Goal: Information Seeking & Learning: Learn about a topic

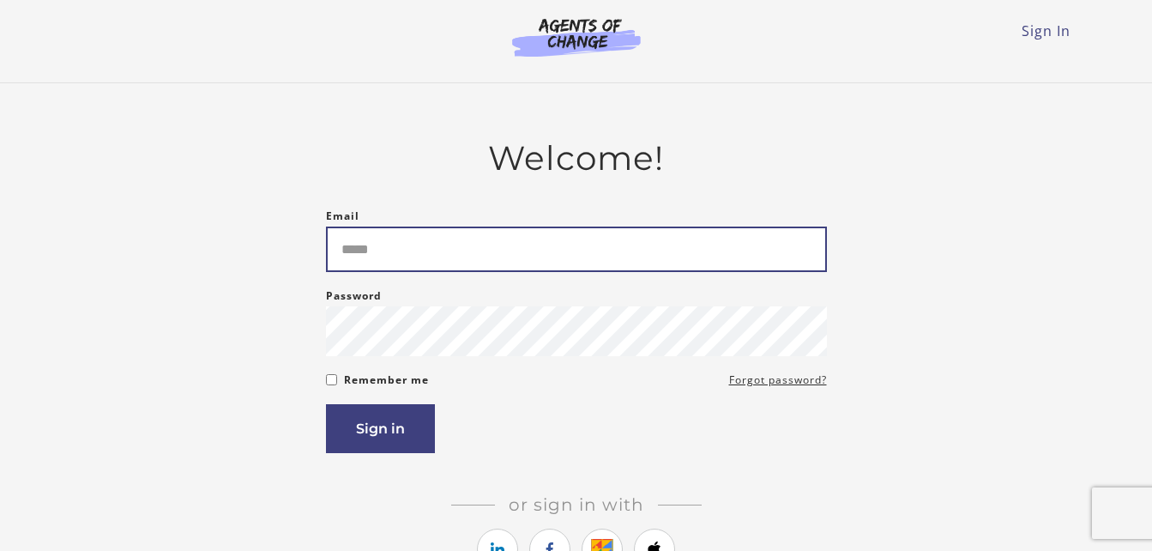
click at [447, 263] on input "Email" at bounding box center [576, 248] width 501 height 45
type input "**********"
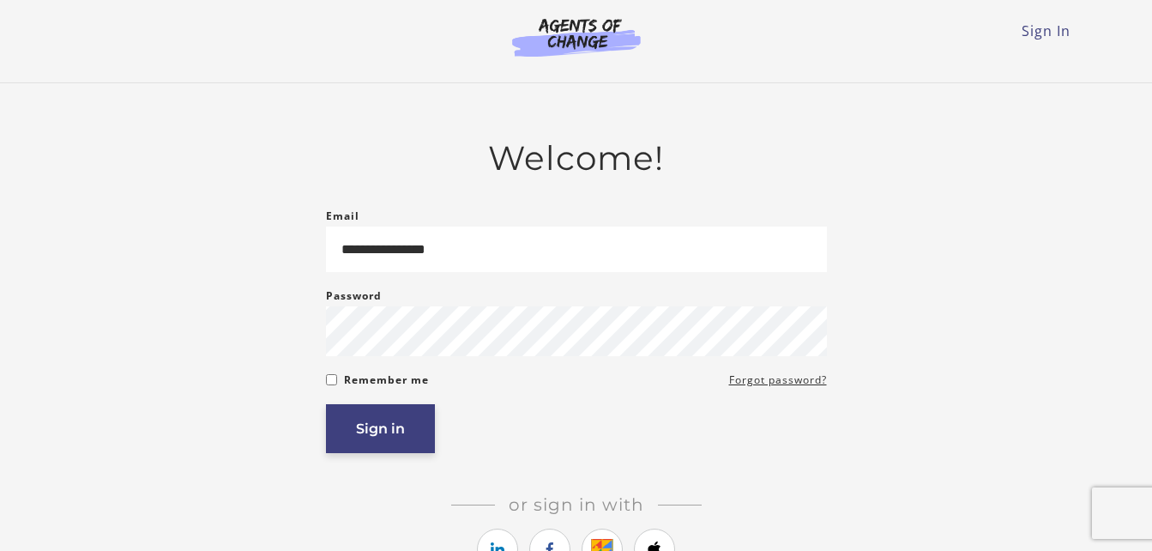
click at [371, 426] on button "Sign in" at bounding box center [380, 428] width 109 height 49
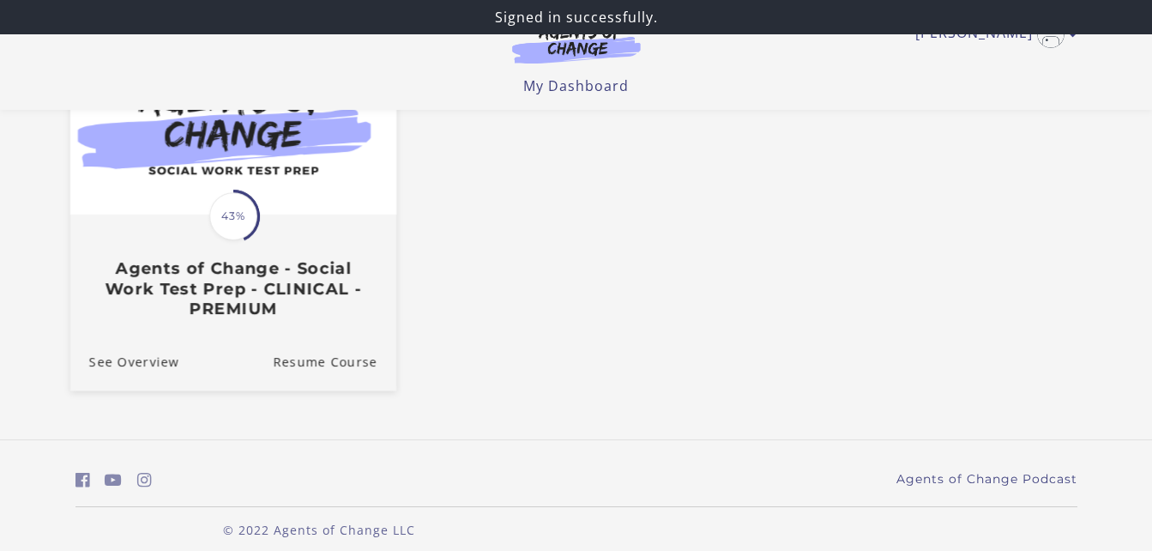
scroll to position [239, 0]
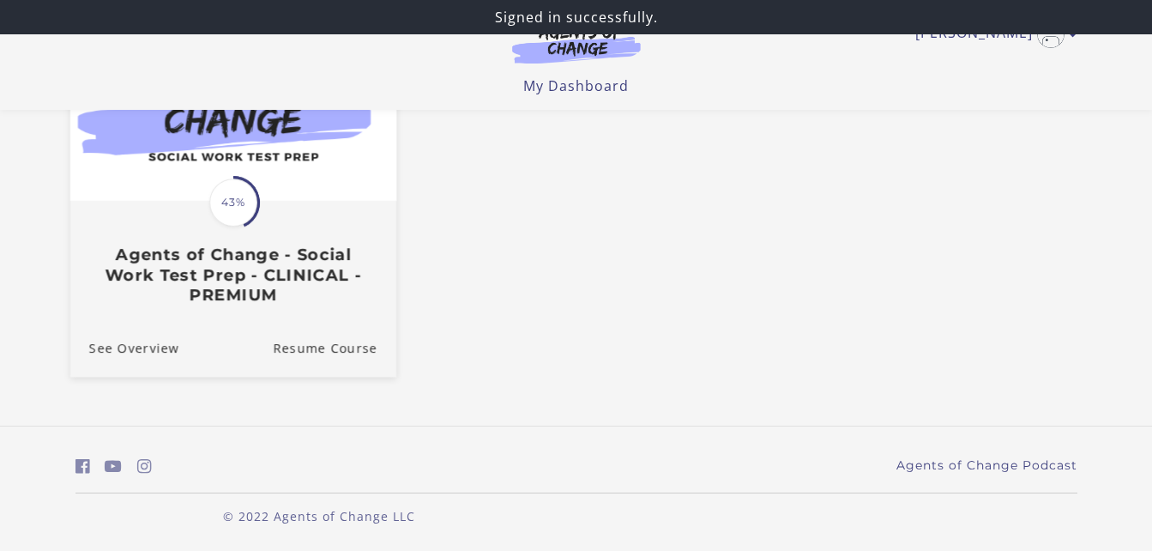
click at [253, 273] on h3 "Agents of Change - Social Work Test Prep - CLINICAL - PREMIUM" at bounding box center [232, 274] width 288 height 60
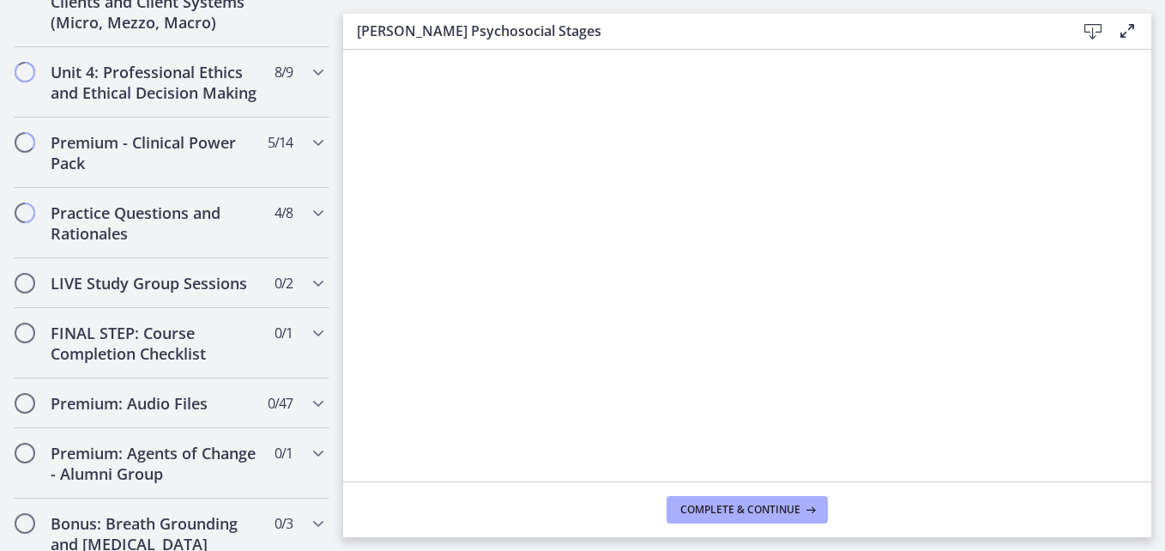
scroll to position [1544, 0]
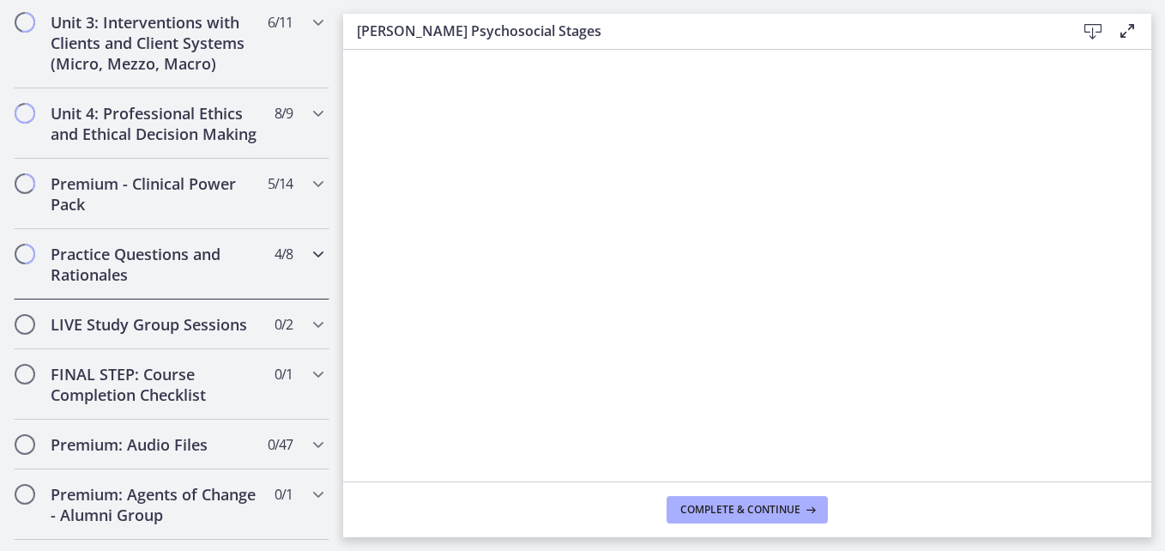
click at [225, 256] on h2 "Practice Questions and Rationales" at bounding box center [155, 264] width 209 height 41
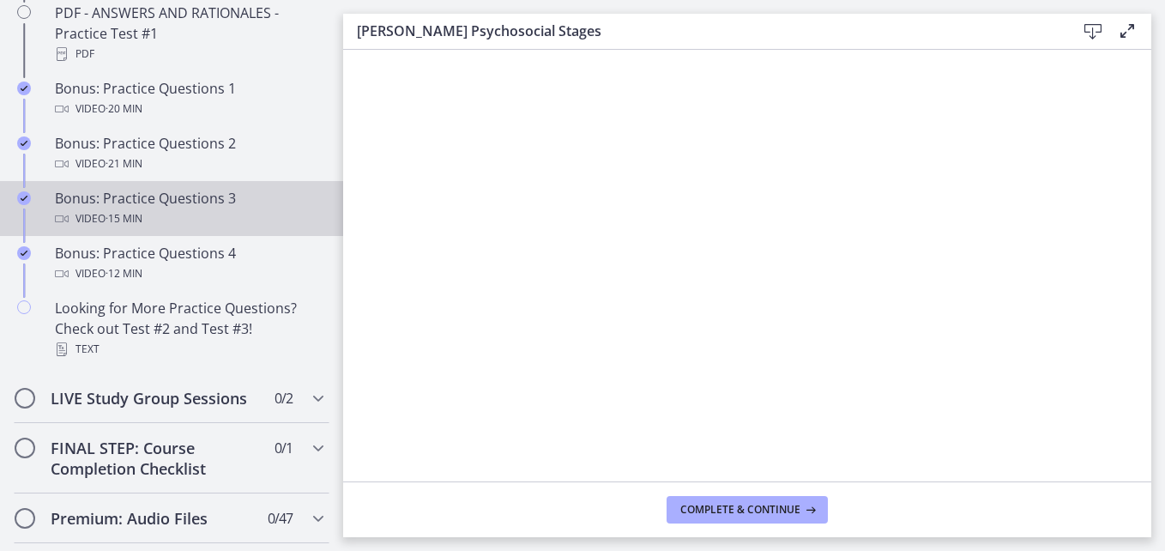
scroll to position [1142, 0]
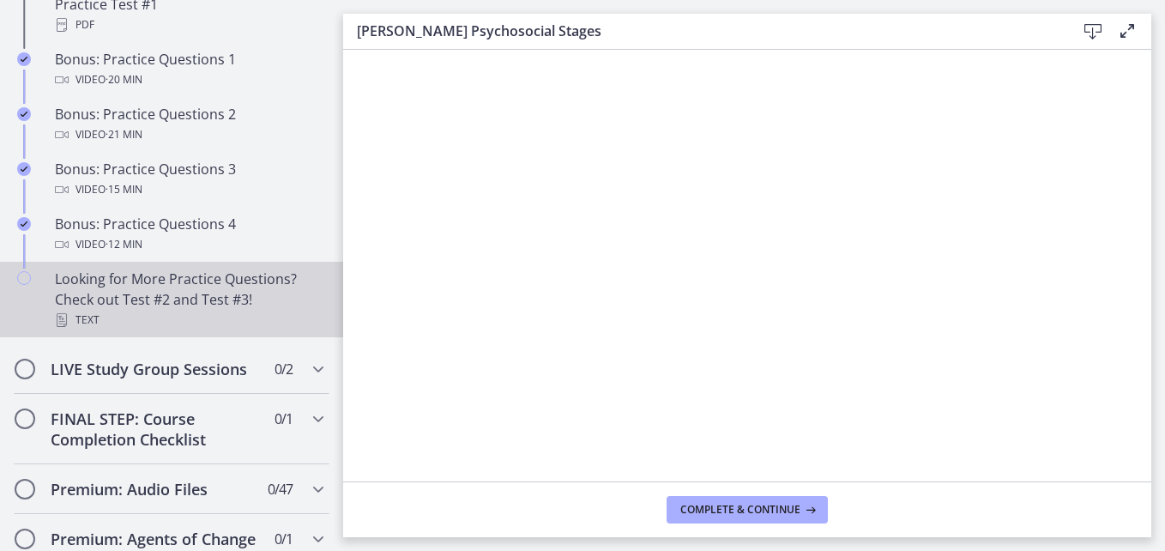
click at [201, 309] on div "Looking for More Practice Questions? Check out Test #2 and Test #3! Text" at bounding box center [189, 299] width 268 height 62
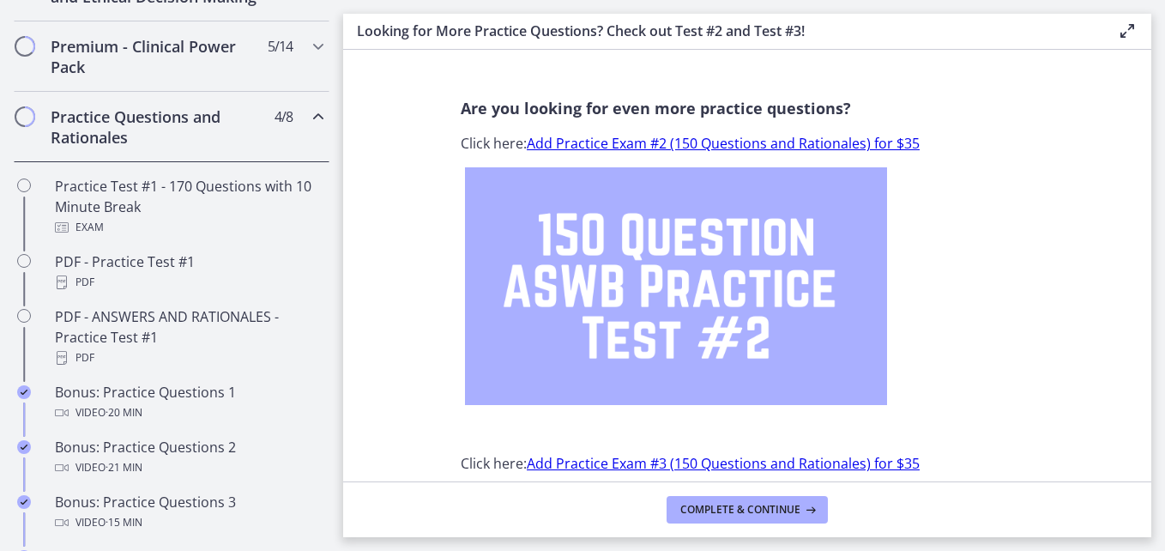
scroll to position [799, 0]
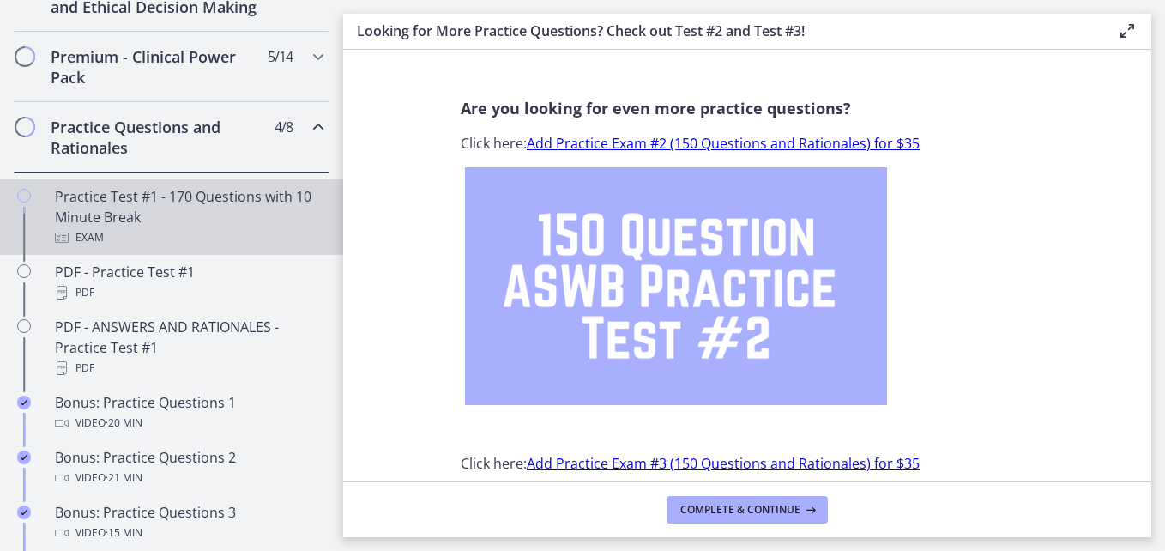
click at [142, 248] on div "Exam" at bounding box center [189, 237] width 268 height 21
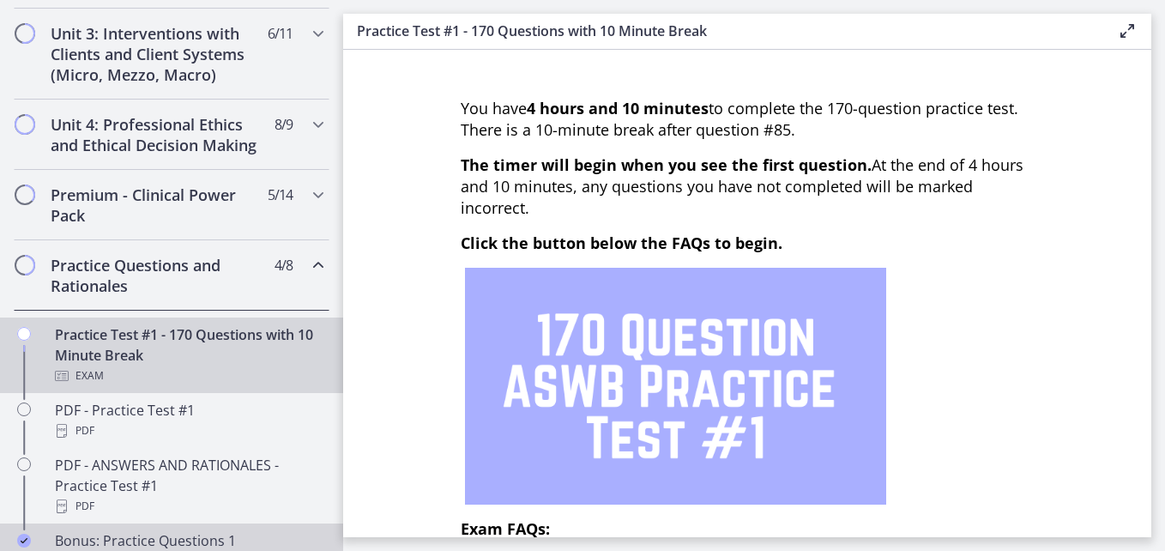
scroll to position [628, 0]
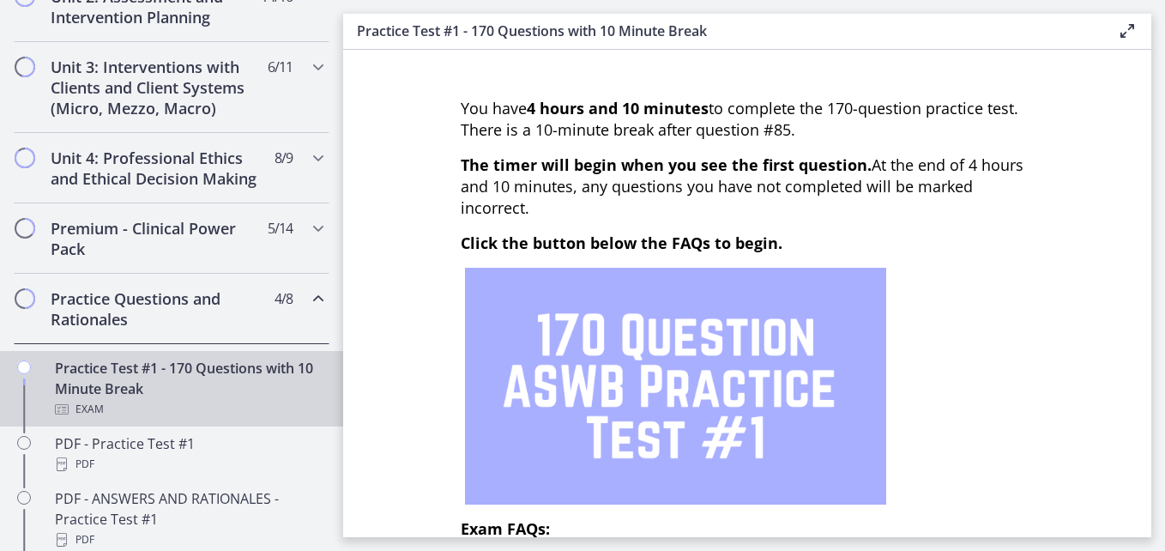
click at [274, 309] on span "4 / 8 Completed" at bounding box center [283, 298] width 18 height 21
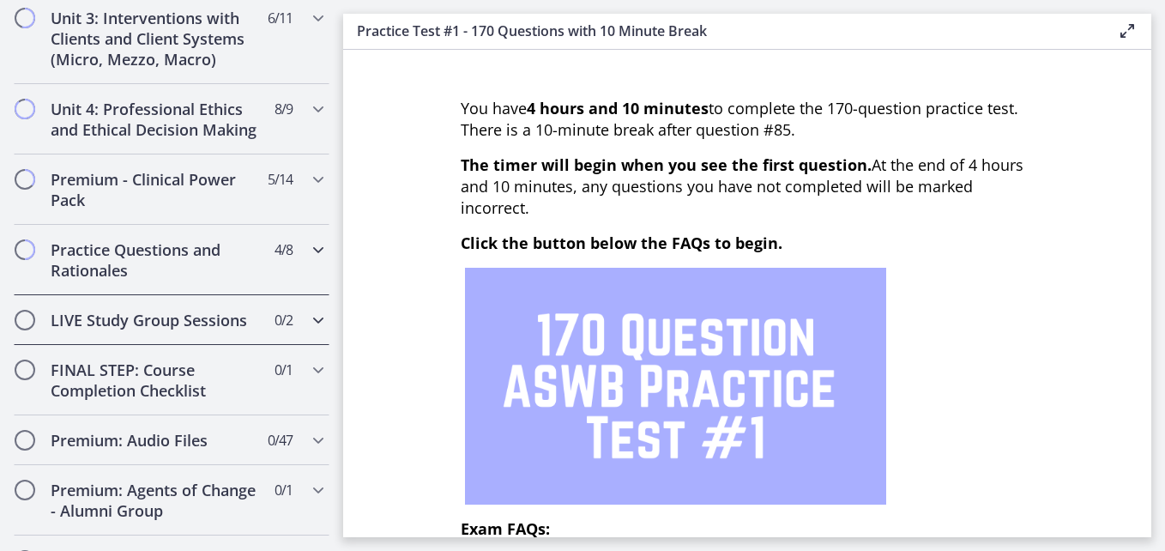
scroll to position [591, 0]
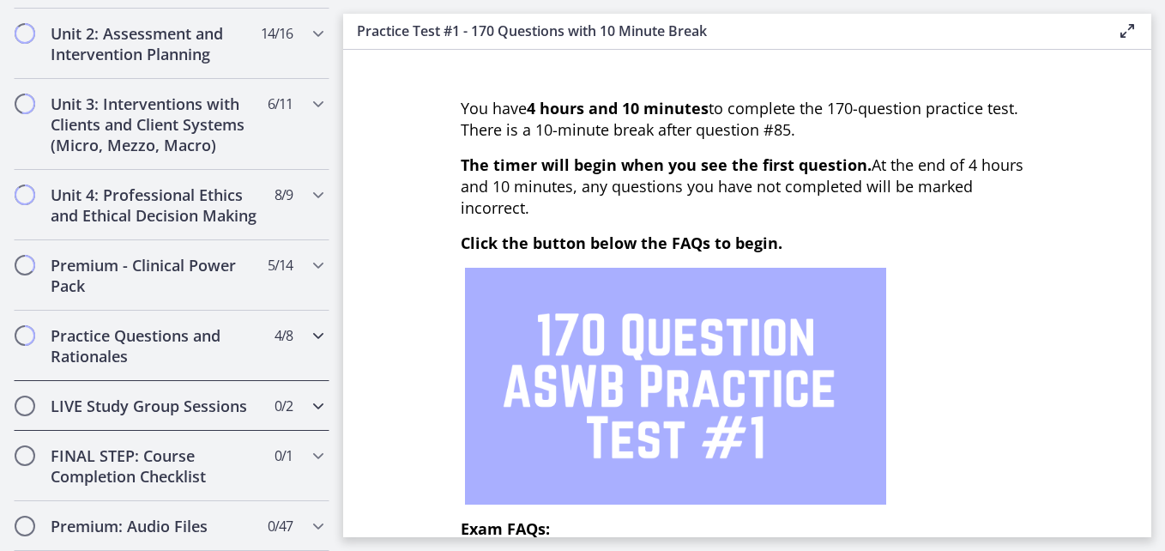
click at [205, 366] on h2 "Practice Questions and Rationales" at bounding box center [155, 345] width 209 height 41
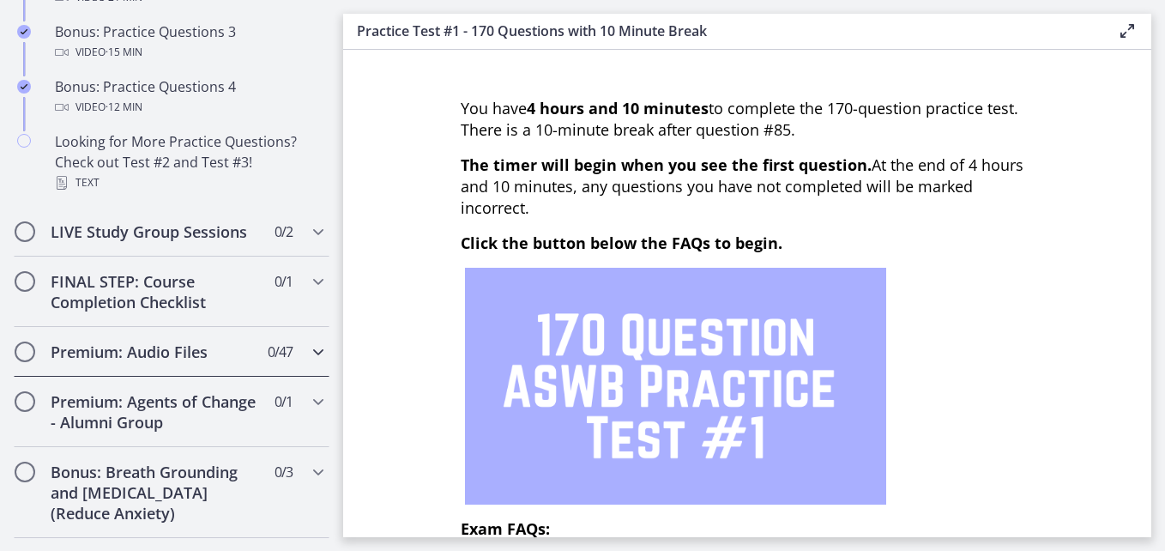
scroll to position [1277, 0]
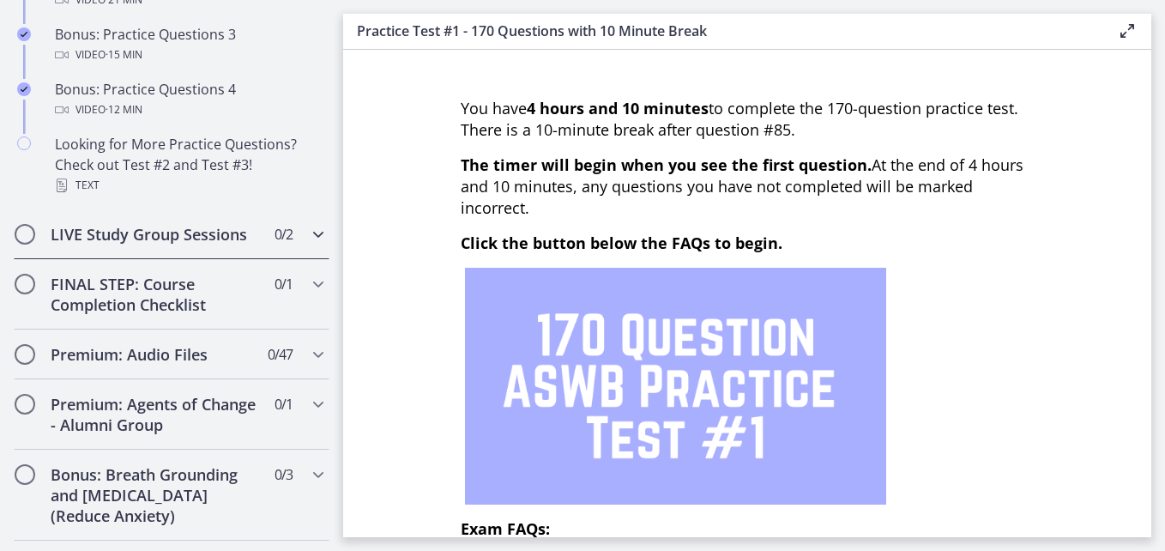
click at [167, 244] on h2 "LIVE Study Group Sessions" at bounding box center [155, 234] width 209 height 21
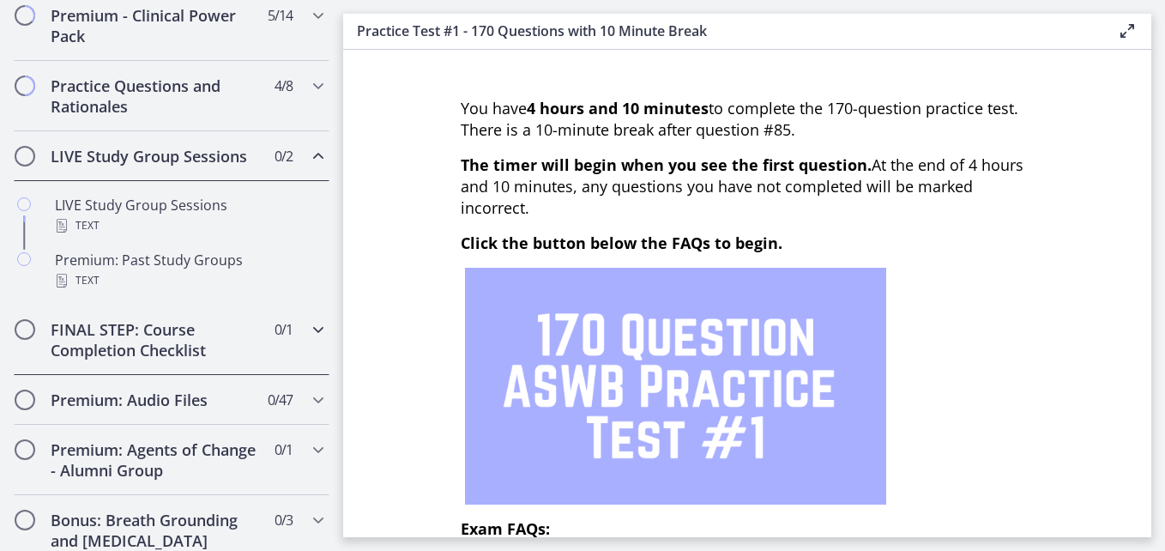
scroll to position [834, 0]
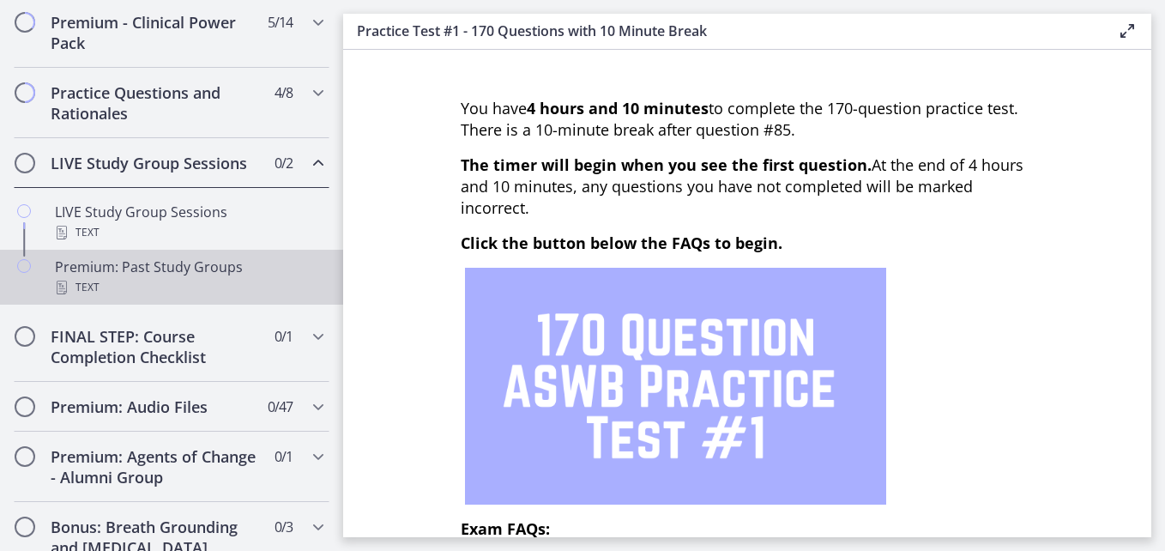
click at [132, 290] on div "Premium: Past Study Groups Text" at bounding box center [189, 276] width 268 height 41
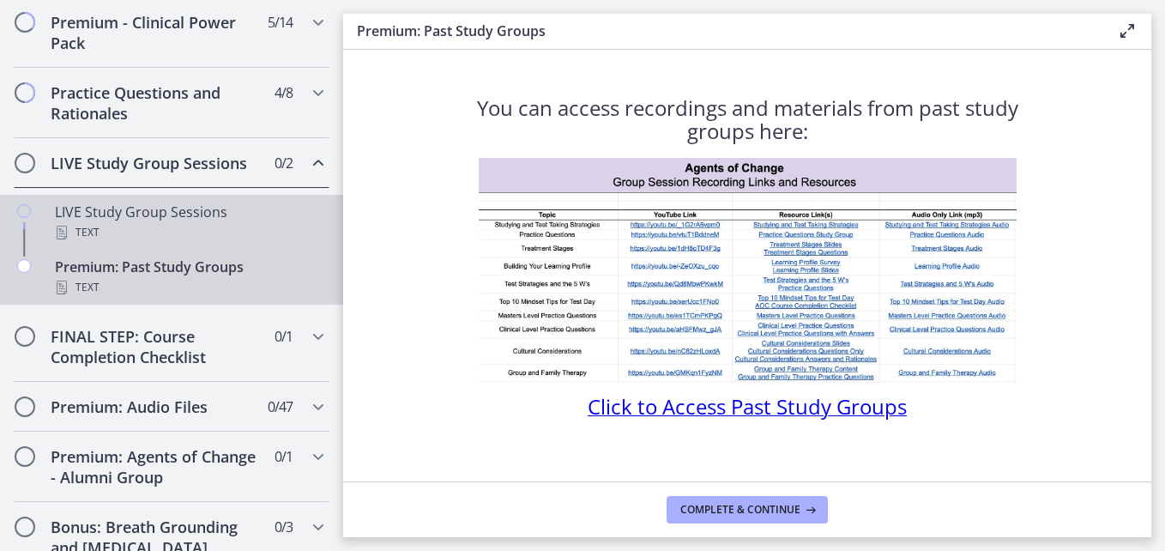
click at [138, 220] on link "LIVE Study Group Sessions Text" at bounding box center [171, 222] width 343 height 55
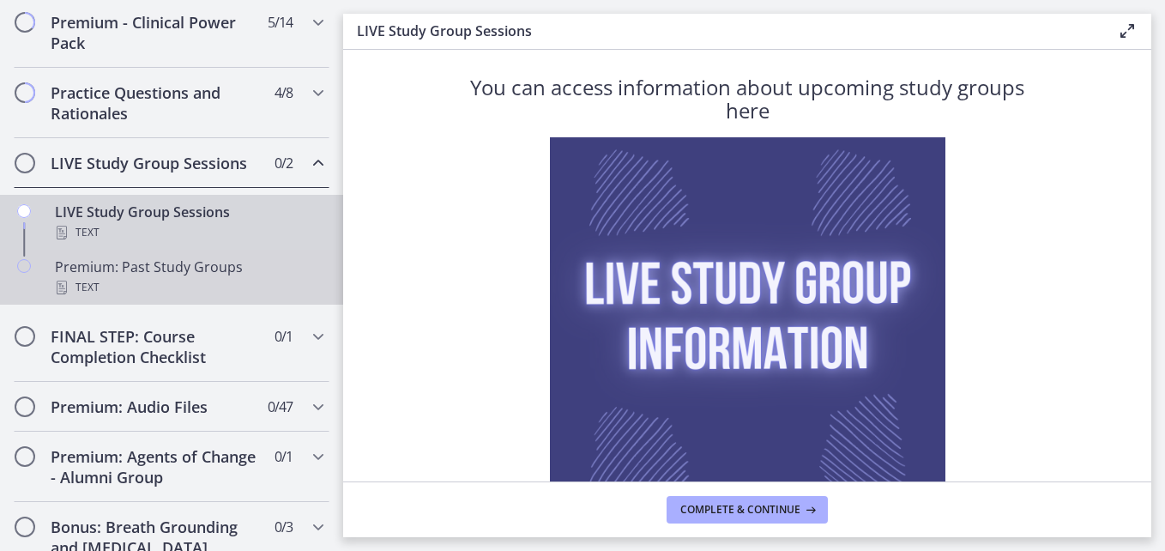
scroll to position [20, 0]
click at [170, 297] on div "Premium: Past Study Groups Text" at bounding box center [189, 276] width 268 height 41
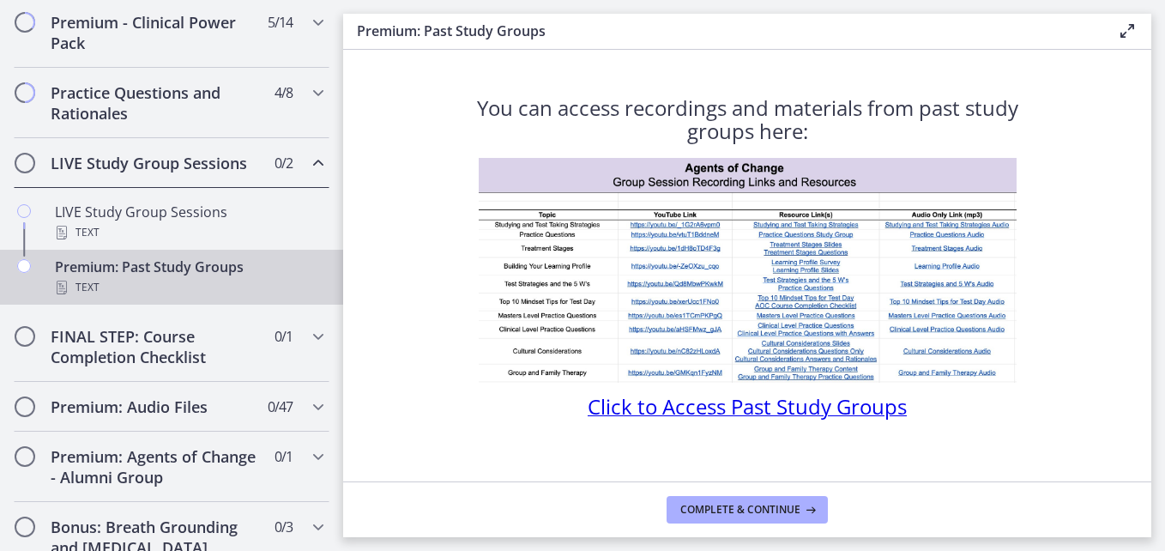
click at [782, 402] on span "Click to Access Past Study Groups" at bounding box center [747, 406] width 319 height 28
